Goal: Communication & Community: Participate in discussion

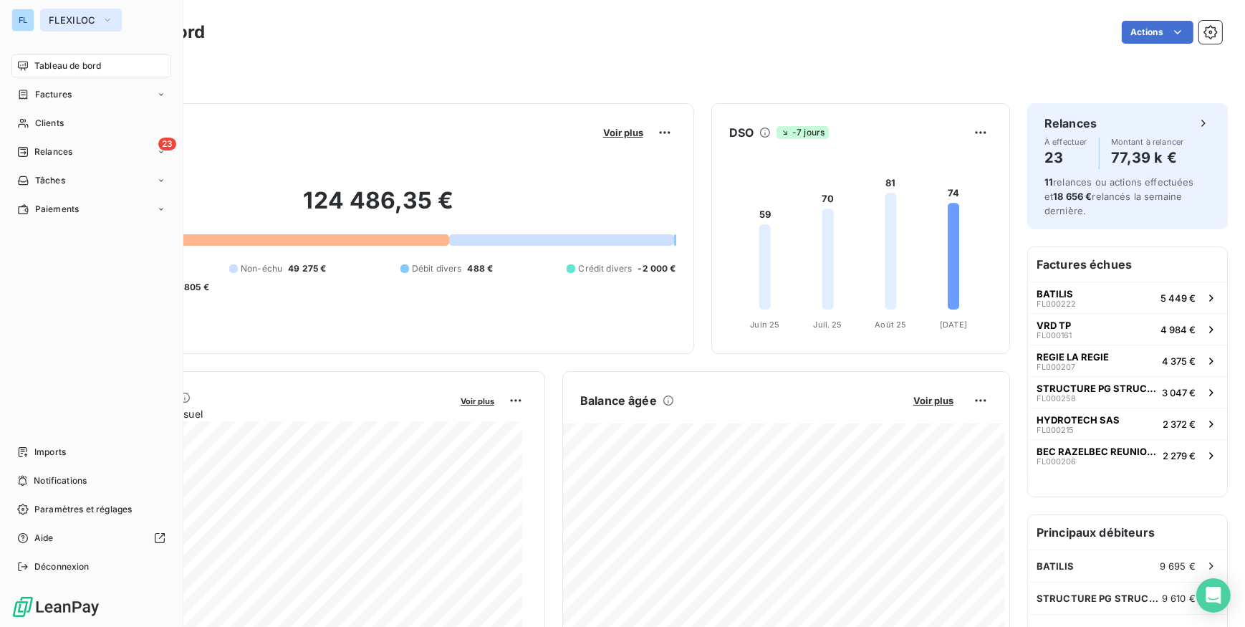
click at [42, 17] on button "FLEXILOC" at bounding box center [81, 20] width 82 height 23
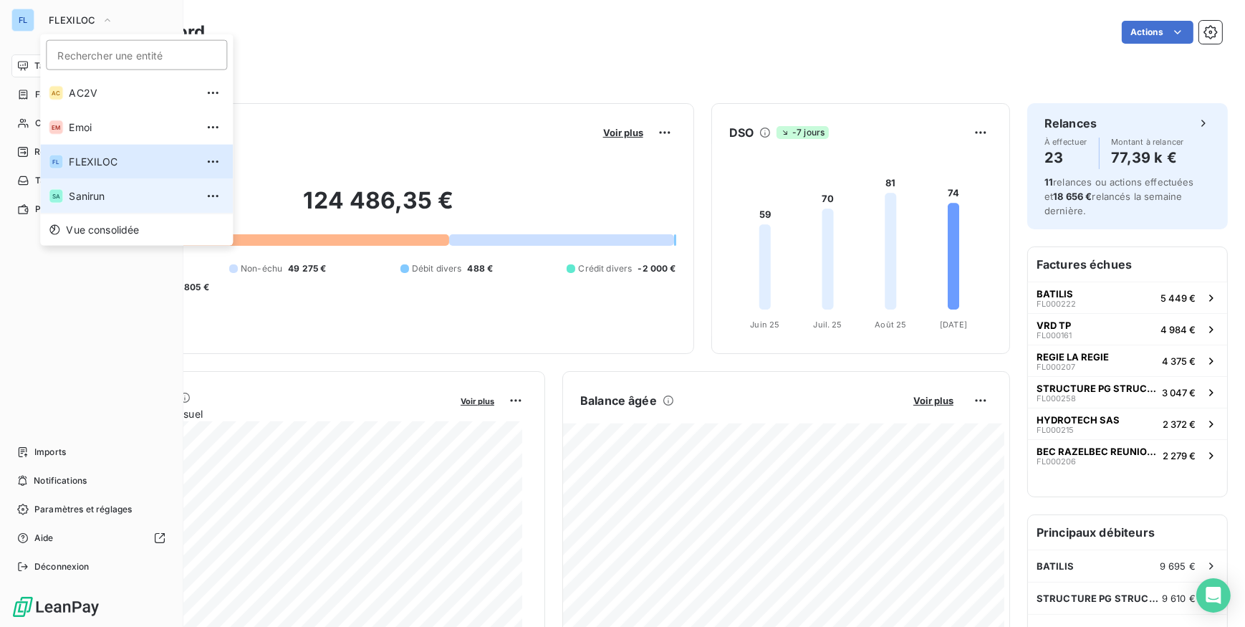
click at [78, 206] on li "SA Sanirun" at bounding box center [136, 196] width 193 height 34
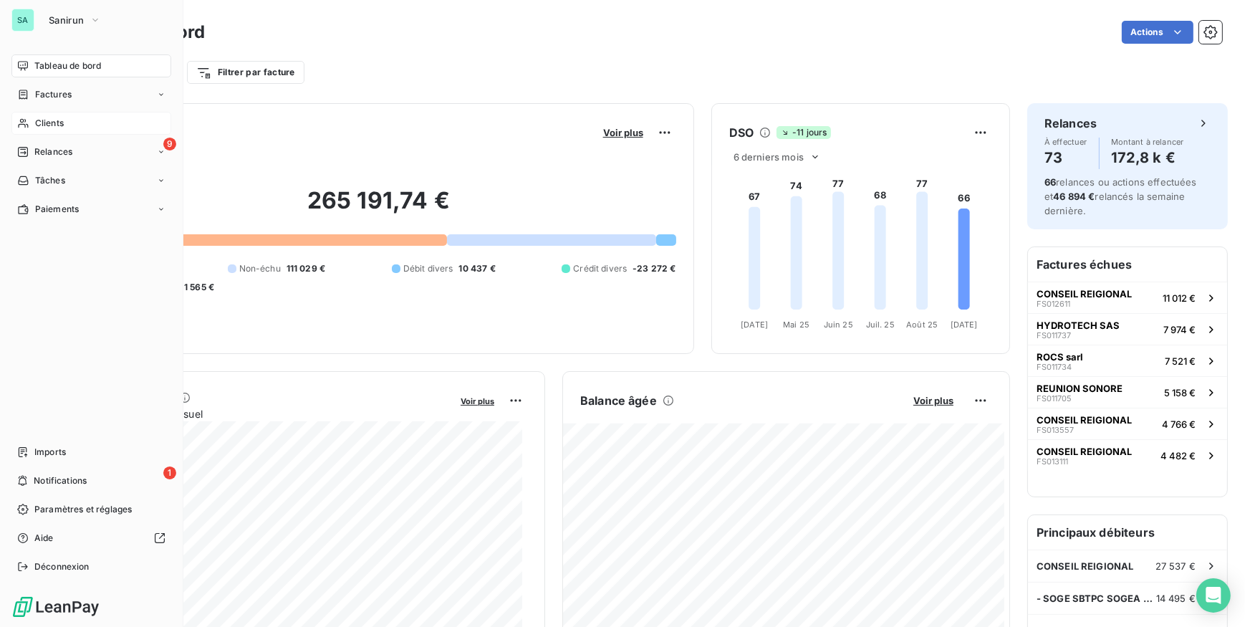
click at [73, 126] on div "Clients" at bounding box center [91, 123] width 160 height 23
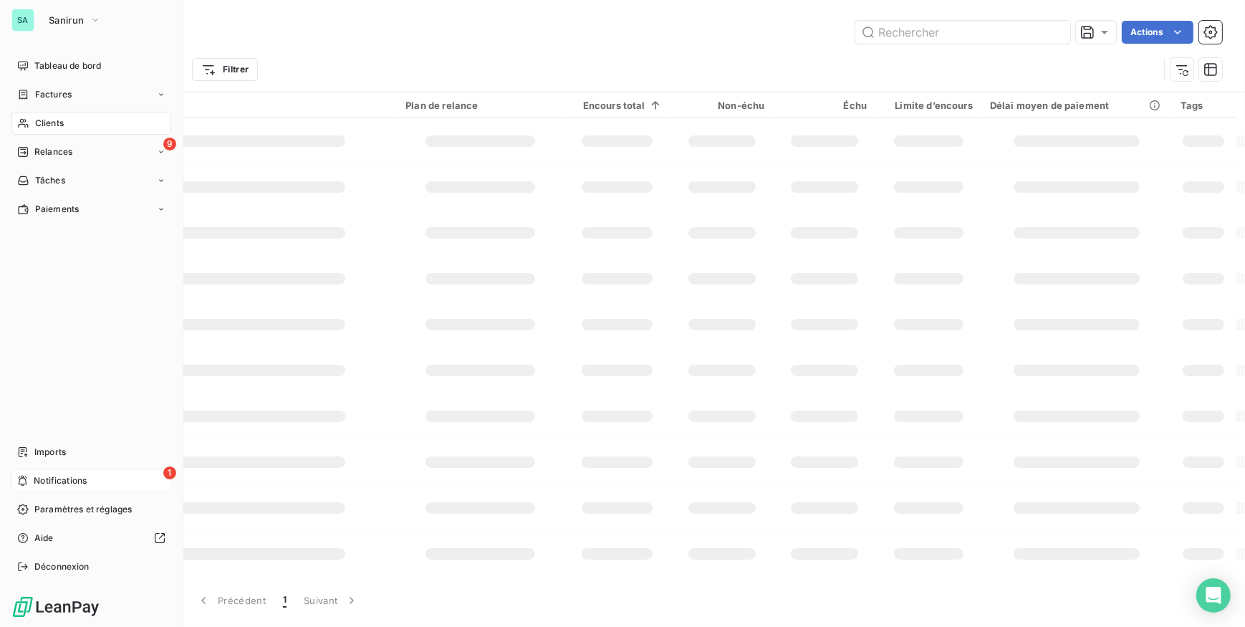
click at [116, 479] on div "1 Notifications" at bounding box center [91, 480] width 160 height 23
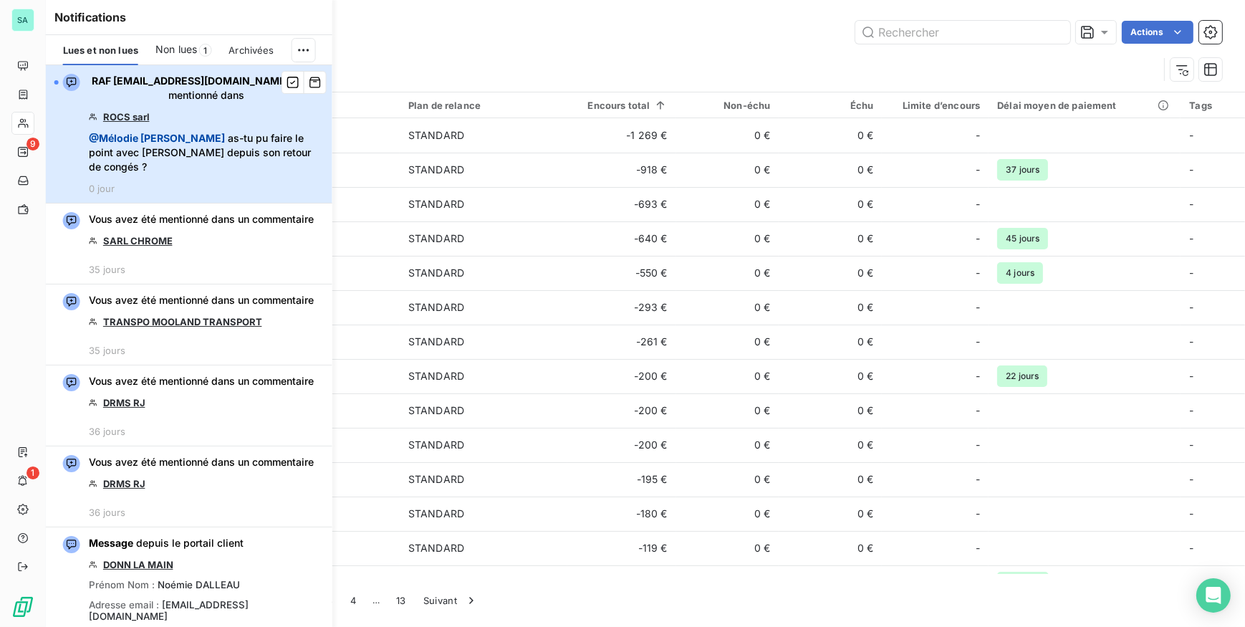
click at [241, 162] on span "@ [PERSON_NAME] as-tu pu faire le point avec [PERSON_NAME] depuis son retour de…" at bounding box center [206, 152] width 235 height 43
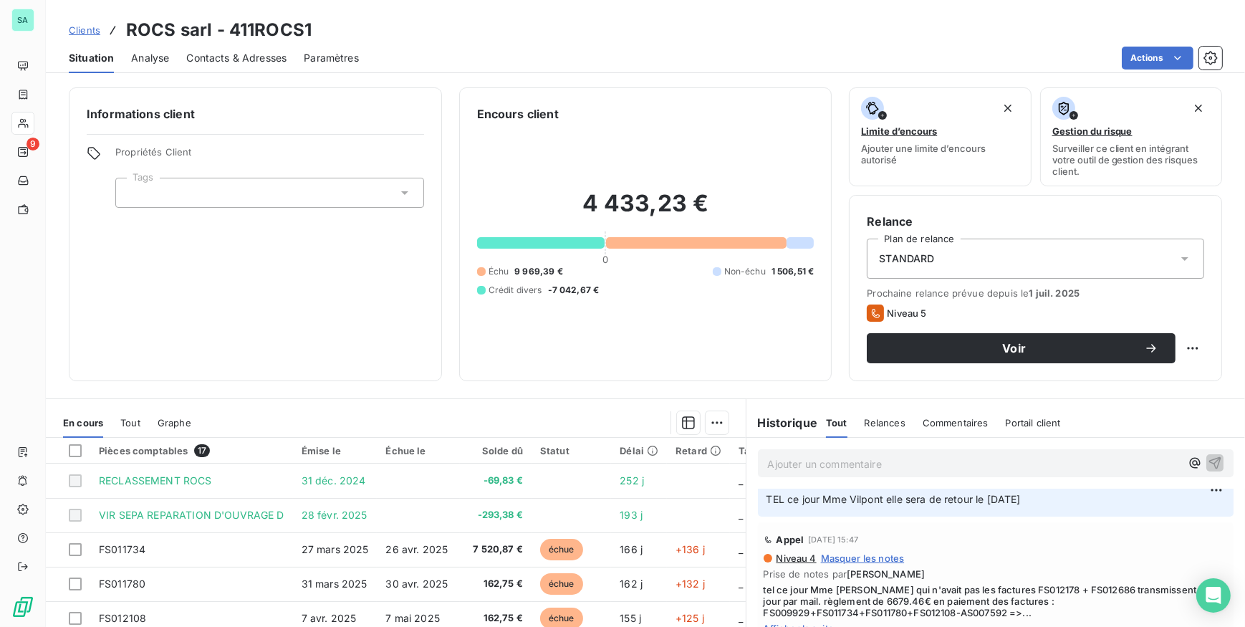
scroll to position [260, 0]
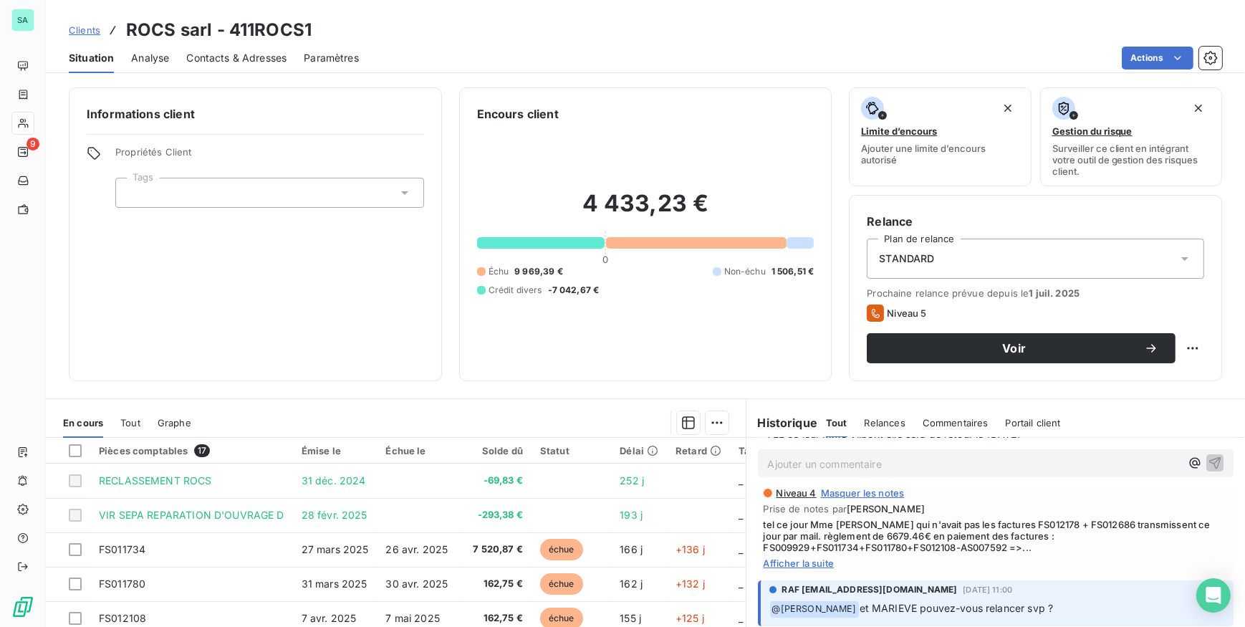
click at [790, 569] on span "Afficher la suite" at bounding box center [996, 562] width 465 height 11
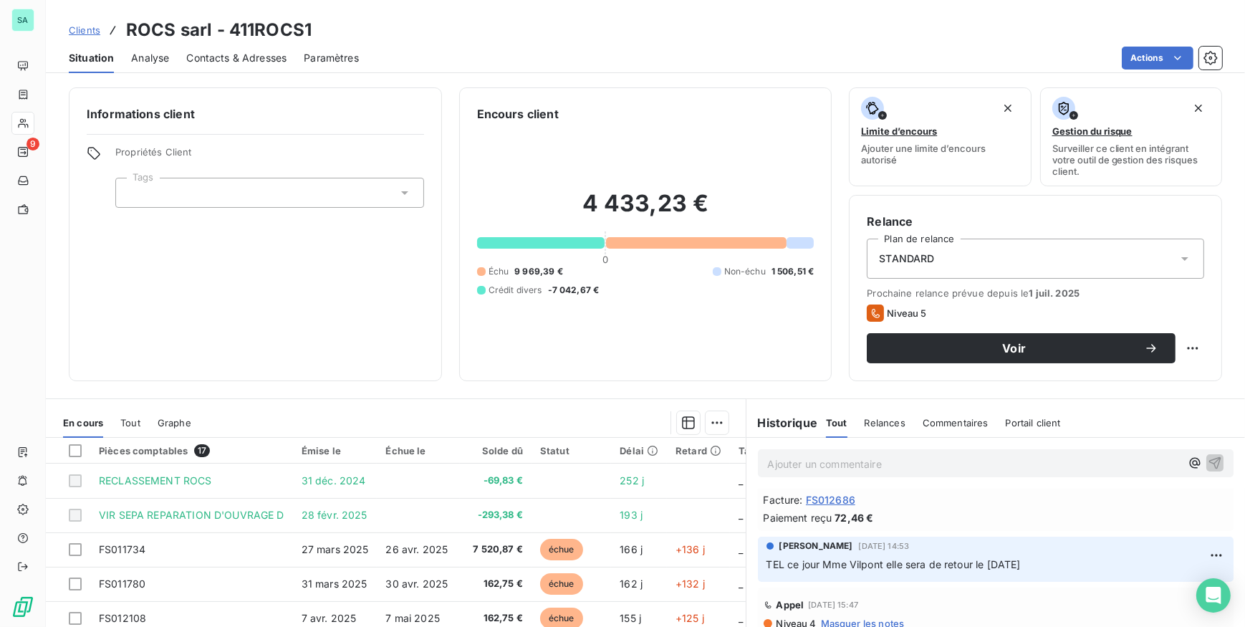
scroll to position [0, 0]
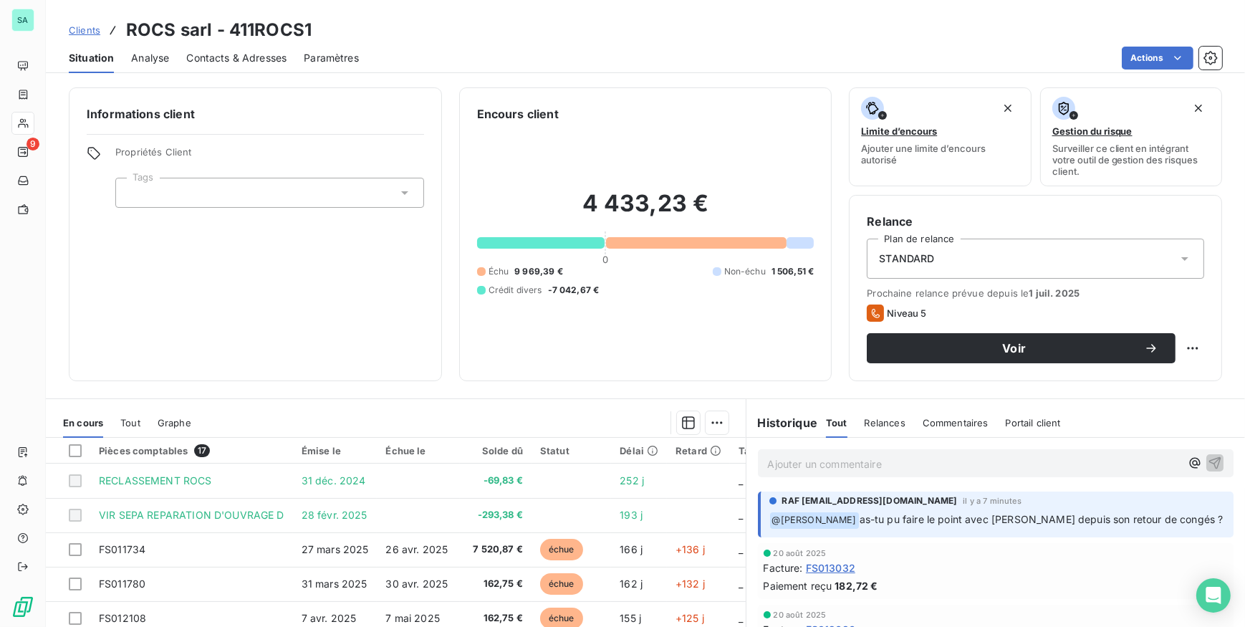
click at [903, 464] on p "Ajouter un commentaire ﻿" at bounding box center [974, 464] width 413 height 18
click at [903, 461] on p "Ajouter un commentaire ﻿" at bounding box center [974, 464] width 413 height 18
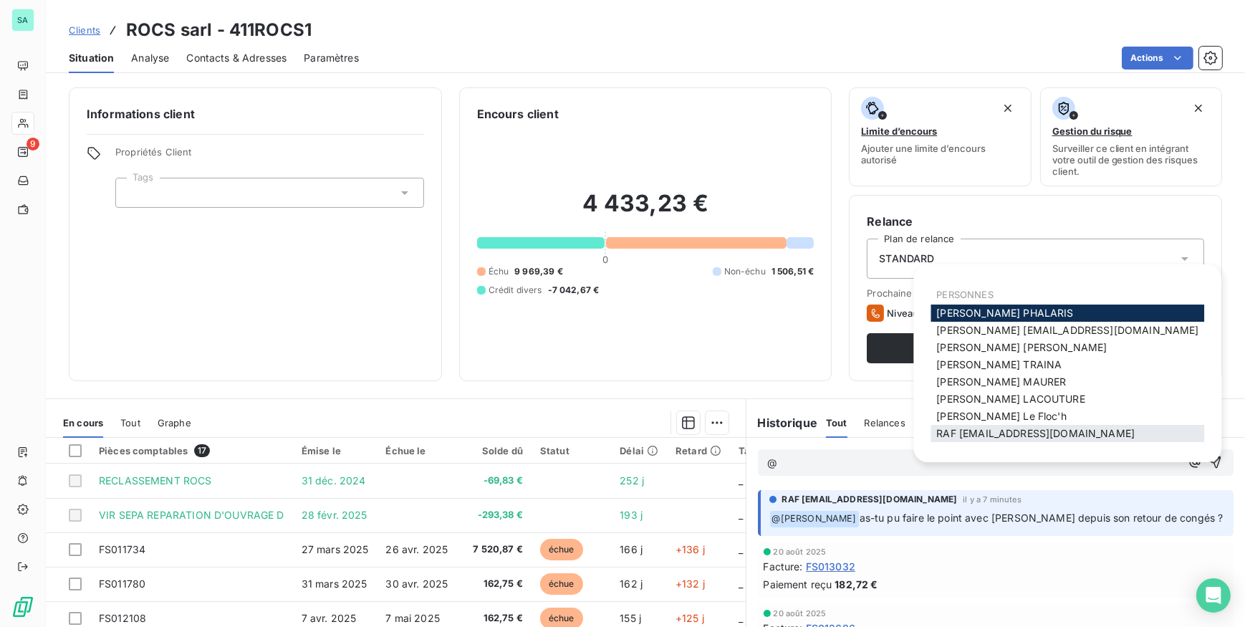
click at [966, 430] on span "RAF [EMAIL_ADDRESS][DOMAIN_NAME]" at bounding box center [1035, 433] width 198 height 12
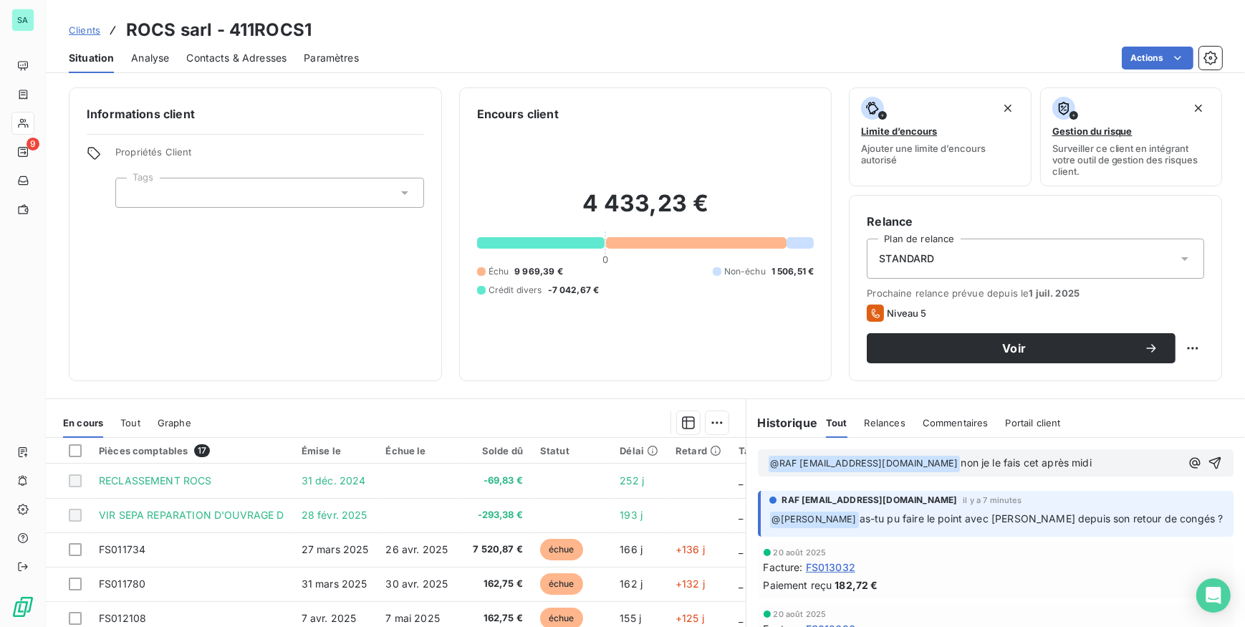
click at [977, 462] on span "non je le fais cet après midi" at bounding box center [1026, 462] width 130 height 12
click at [1060, 462] on p "﻿ @ RAF [EMAIL_ADDRESS][DOMAIN_NAME] ﻿ non je le fais cette après midi" at bounding box center [974, 463] width 413 height 17
click at [987, 461] on span "non je le fais cette après midi" at bounding box center [1031, 462] width 140 height 12
click at [1046, 465] on p "﻿ @ RAF [EMAIL_ADDRESS][DOMAIN_NAME] ﻿ non je le fais cet après midi" at bounding box center [974, 463] width 413 height 17
click at [1208, 459] on icon "button" at bounding box center [1215, 463] width 14 height 14
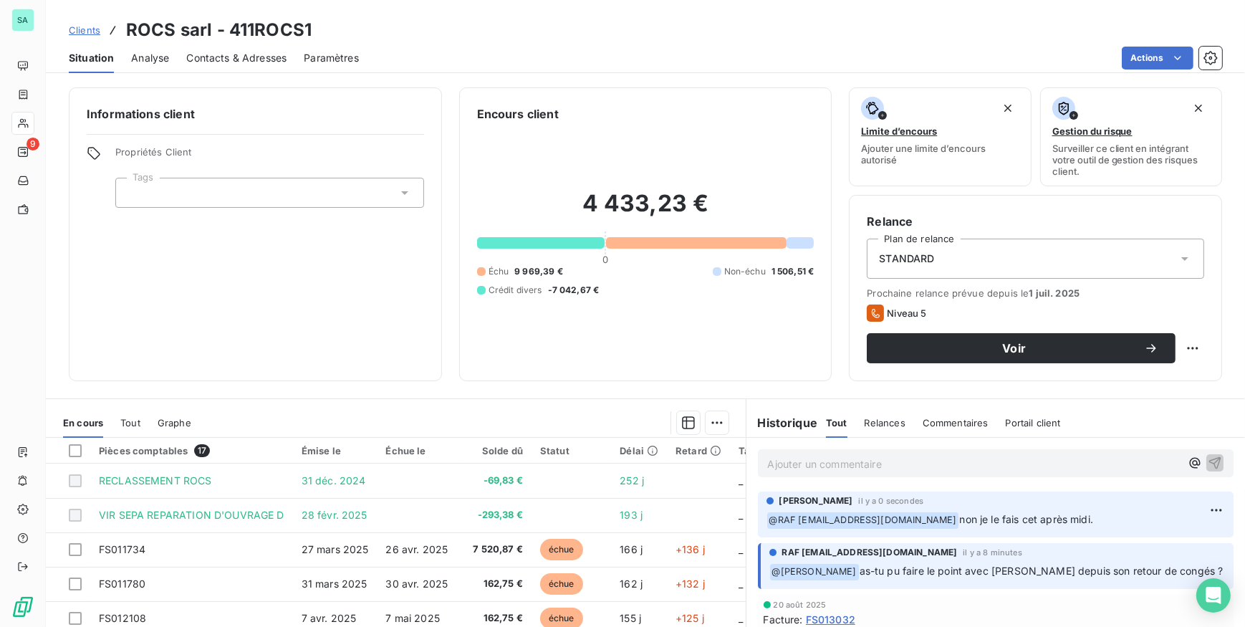
scroll to position [130, 0]
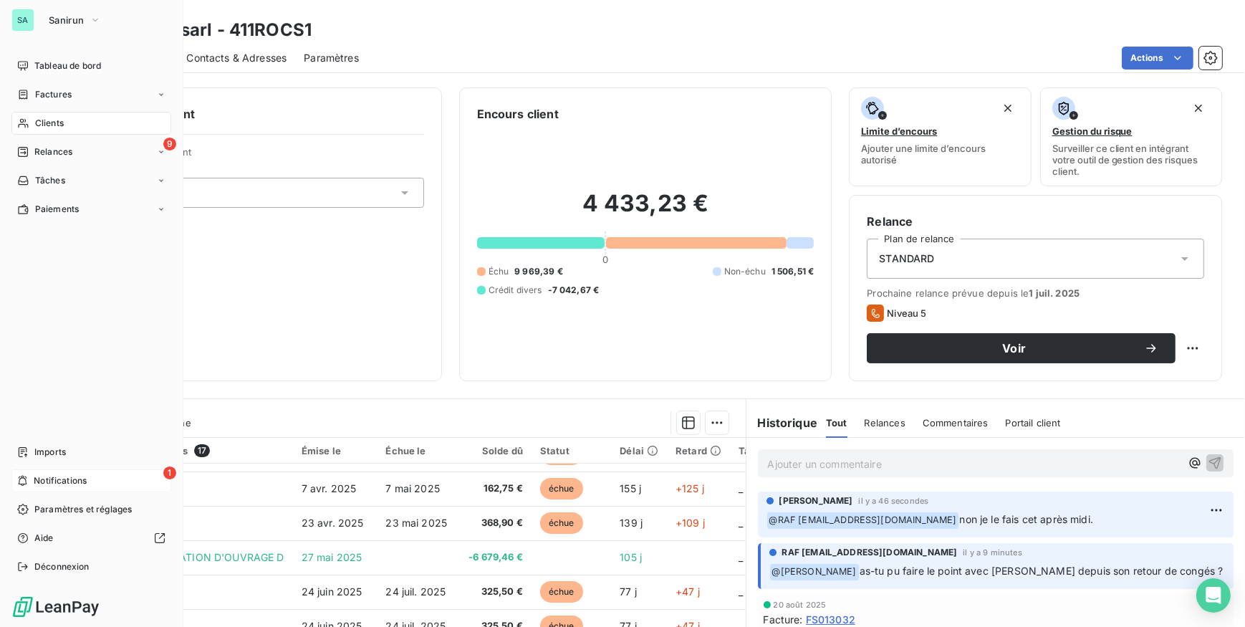
click at [42, 480] on span "Notifications" at bounding box center [60, 480] width 53 height 13
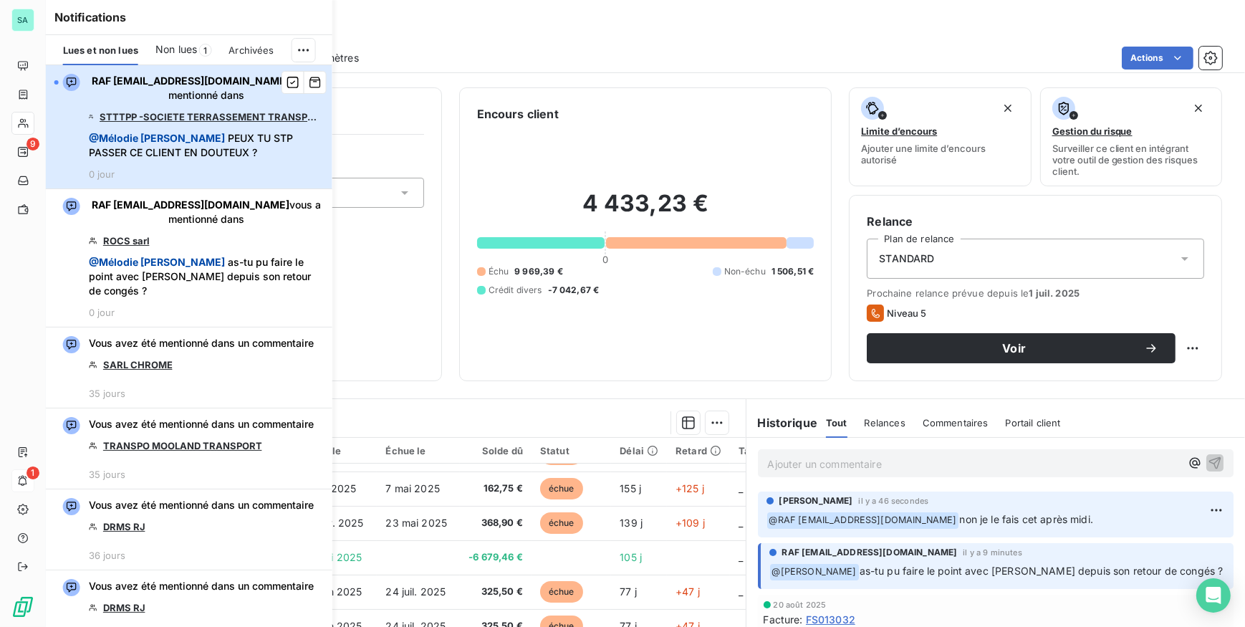
click at [224, 165] on div "RAF [EMAIL_ADDRESS][DOMAIN_NAME] vous a mentionné dans STTTPP -SOCIETE TERRASSE…" at bounding box center [206, 127] width 235 height 106
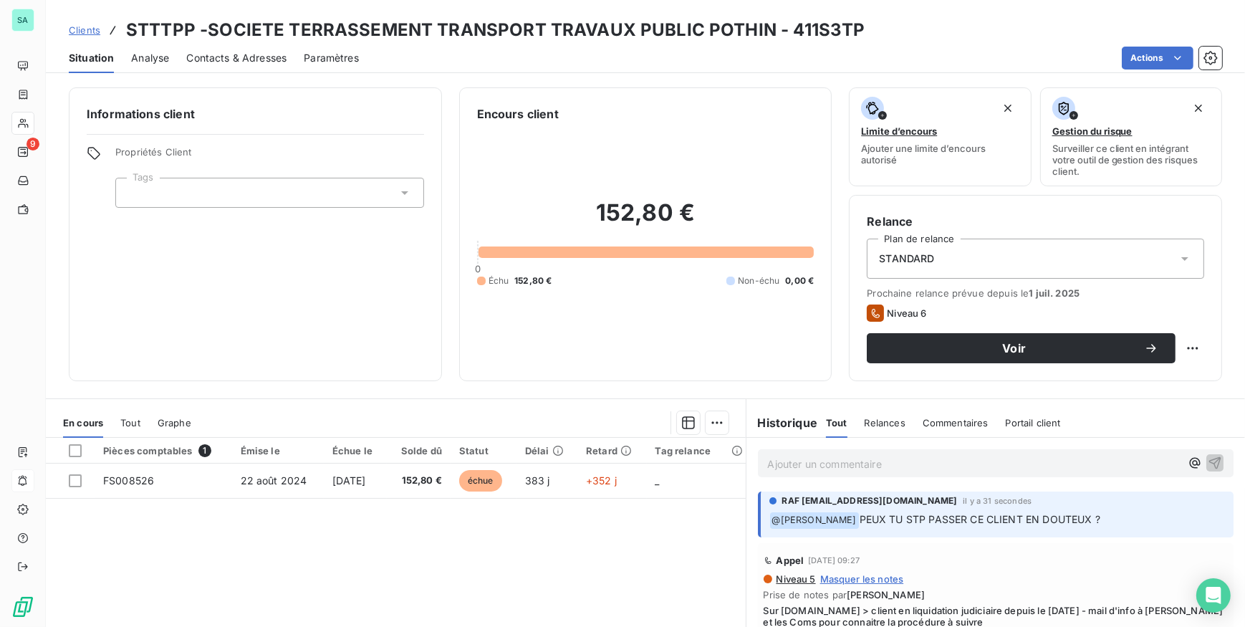
scroll to position [64, 0]
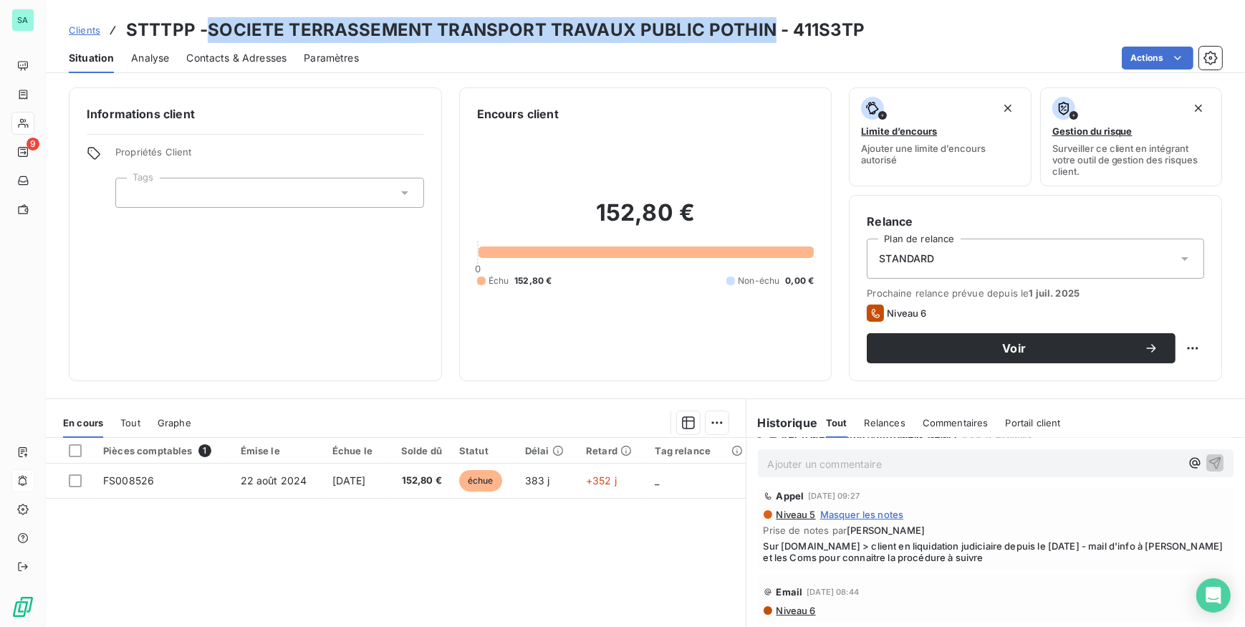
drag, startPoint x: 206, startPoint y: 28, endPoint x: 764, endPoint y: 27, distance: 558.1
click at [764, 27] on h3 "STTTPP -SOCIETE TERRASSEMENT TRANSPORT TRAVAUX PUBLIC POTHIN - 411S3TP" at bounding box center [495, 30] width 739 height 26
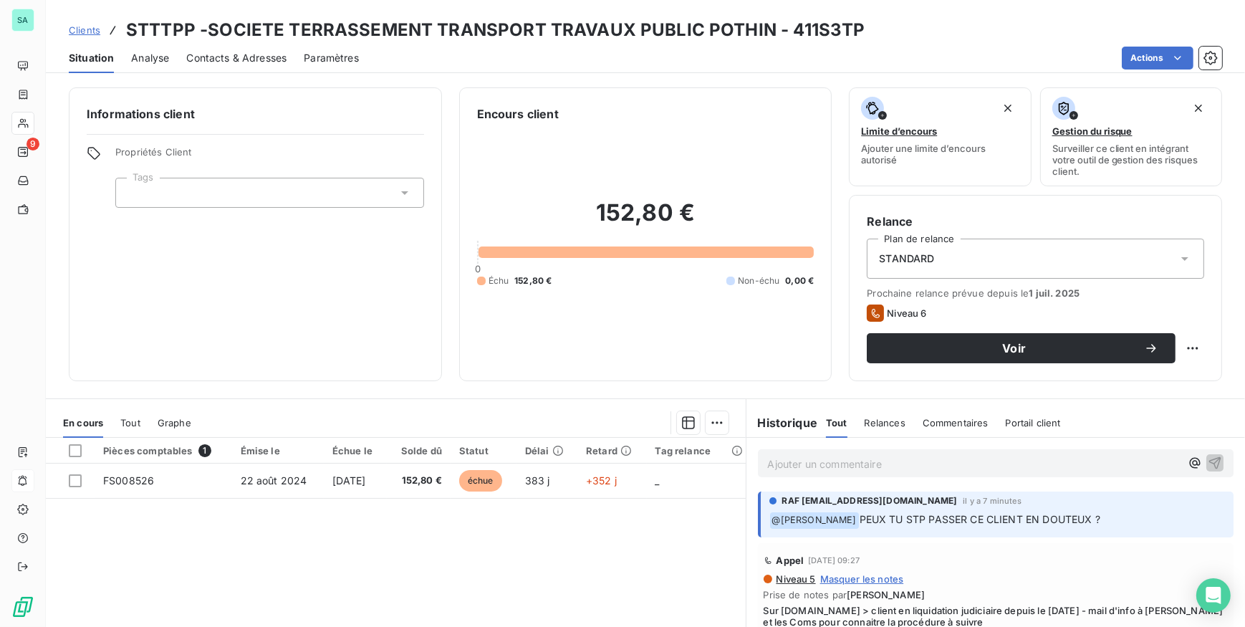
click at [880, 468] on p "Ajouter un commentaire ﻿" at bounding box center [974, 464] width 413 height 18
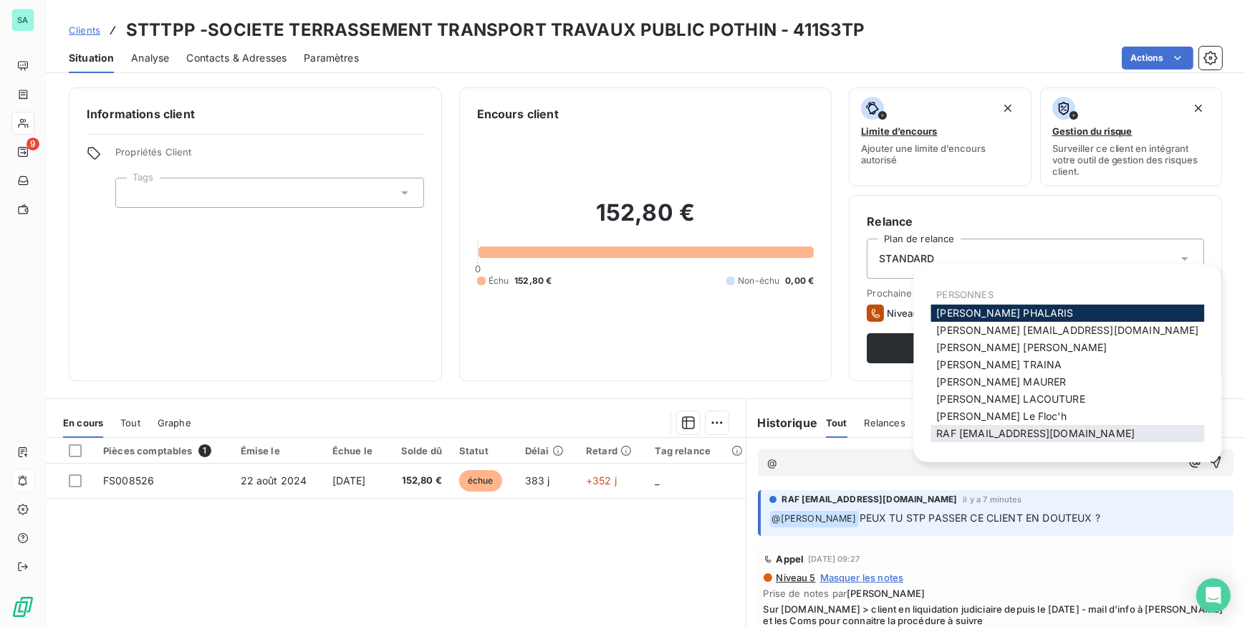
click at [952, 429] on span "RAF [EMAIL_ADDRESS][DOMAIN_NAME]" at bounding box center [1035, 433] width 198 height 12
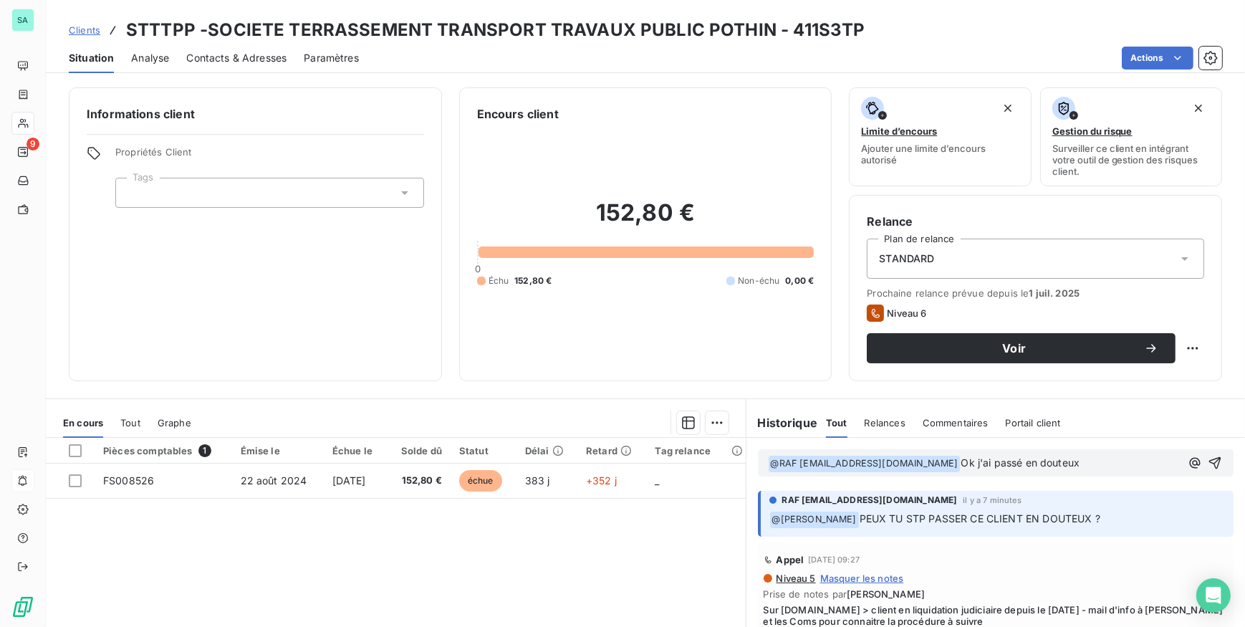
scroll to position [64, 0]
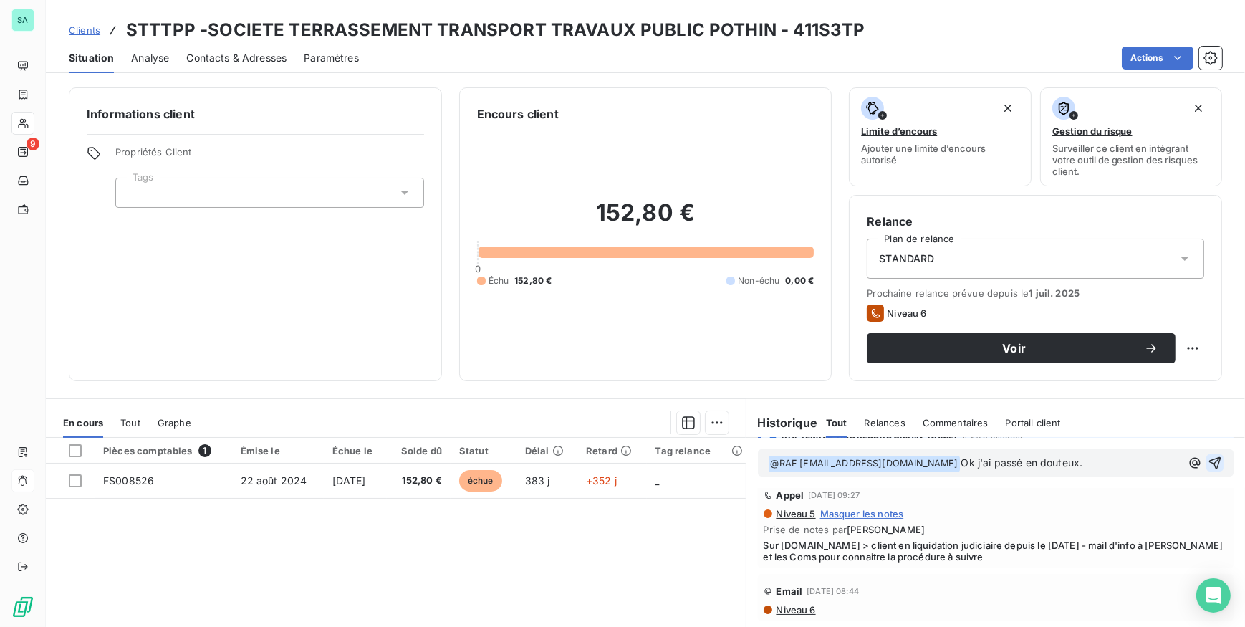
click at [1208, 468] on icon "button" at bounding box center [1215, 463] width 14 height 14
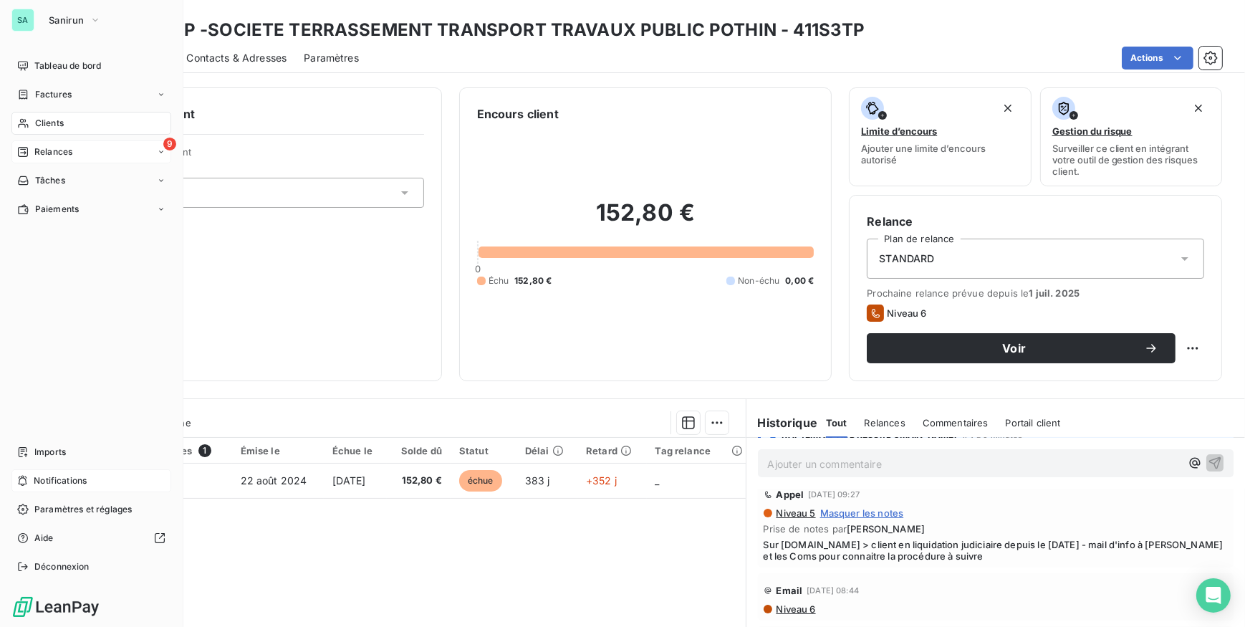
click at [29, 150] on div "Relances" at bounding box center [44, 151] width 55 height 13
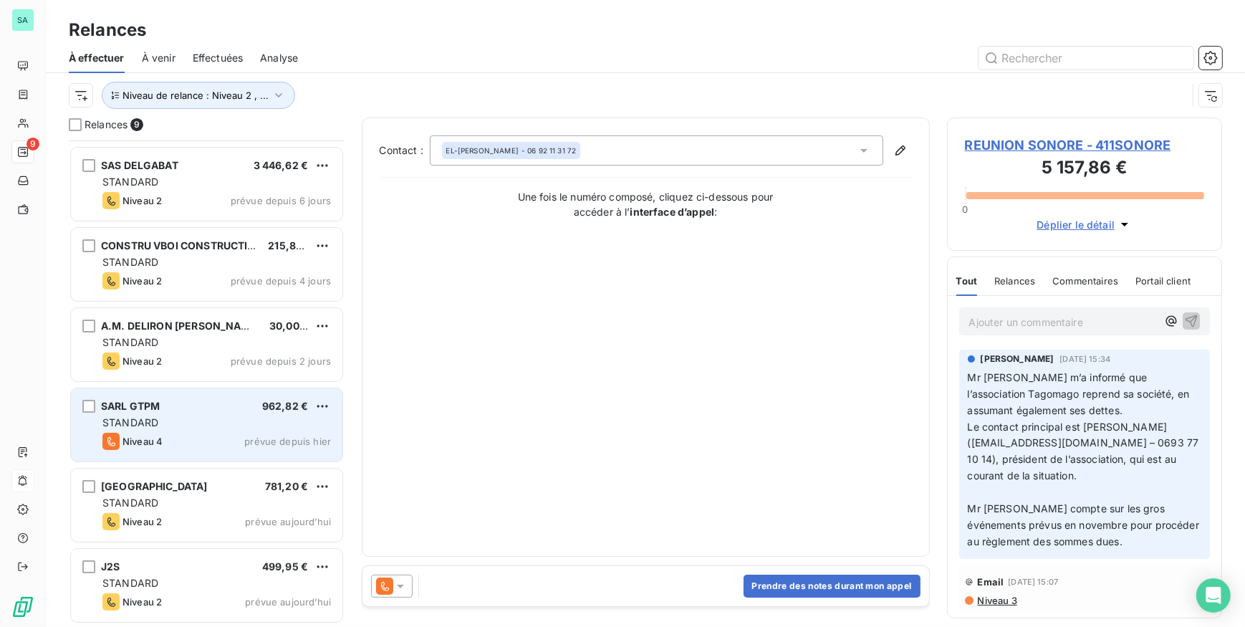
scroll to position [171, 0]
